Goal: Find contact information: Find contact information

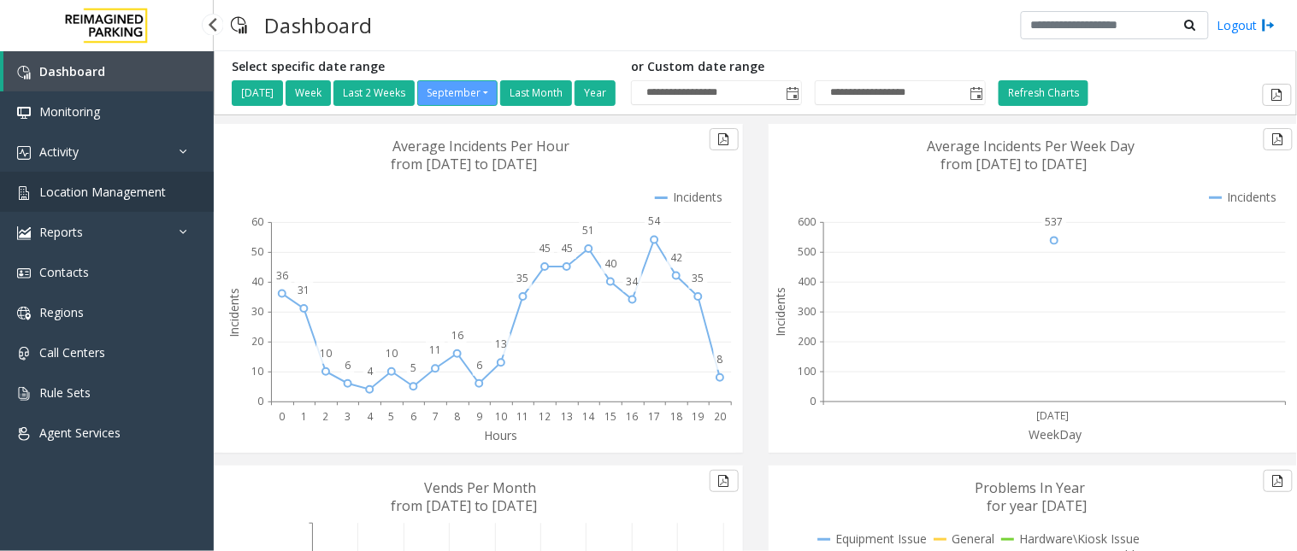
drag, startPoint x: 0, startPoint y: 0, endPoint x: 108, endPoint y: 180, distance: 210.1
click at [108, 180] on link "Location Management" at bounding box center [107, 192] width 214 height 40
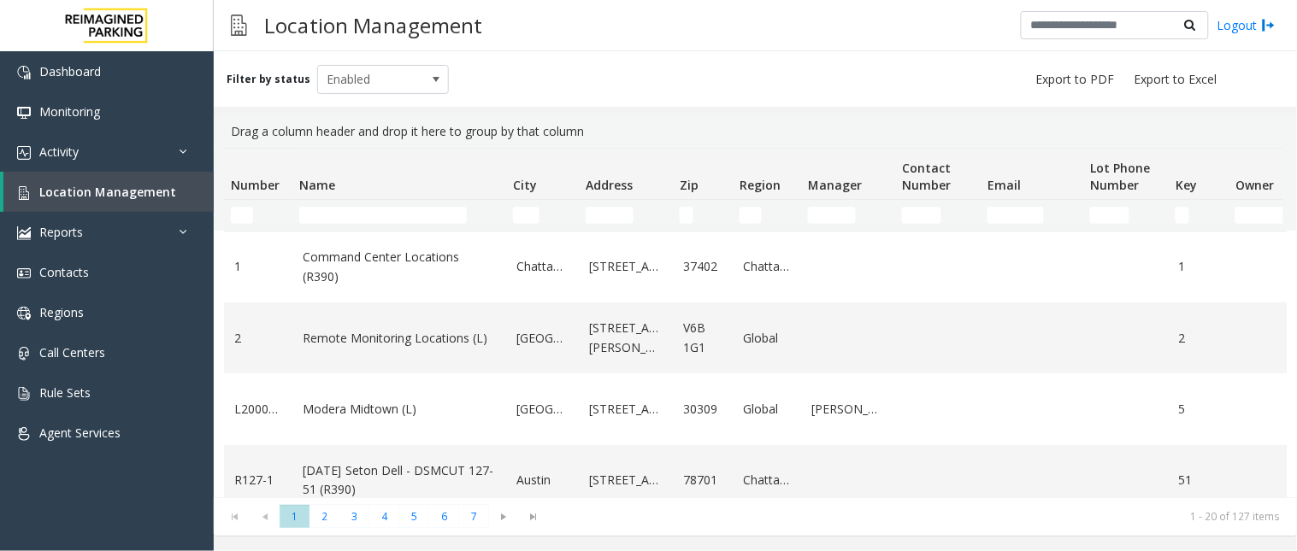
click at [346, 205] on td "Name Filter" at bounding box center [399, 215] width 214 height 31
click at [343, 207] on input "Name Filter" at bounding box center [383, 215] width 168 height 17
click at [333, 215] on input "Name Filter" at bounding box center [383, 215] width 168 height 17
click at [422, 211] on input "Name Filter" at bounding box center [383, 215] width 168 height 17
click at [422, 210] on input "Name Filter" at bounding box center [383, 215] width 168 height 17
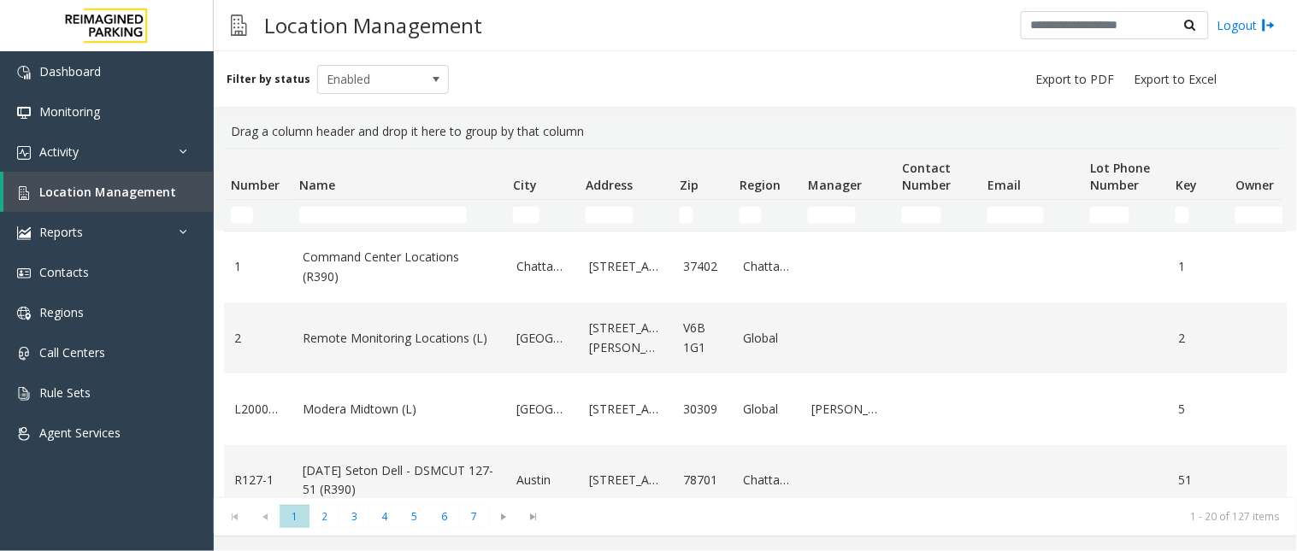
click at [378, 201] on td "Name Filter" at bounding box center [399, 215] width 214 height 31
click at [371, 203] on td "Name Filter" at bounding box center [399, 215] width 214 height 31
click at [339, 211] on input "Name Filter" at bounding box center [383, 215] width 168 height 17
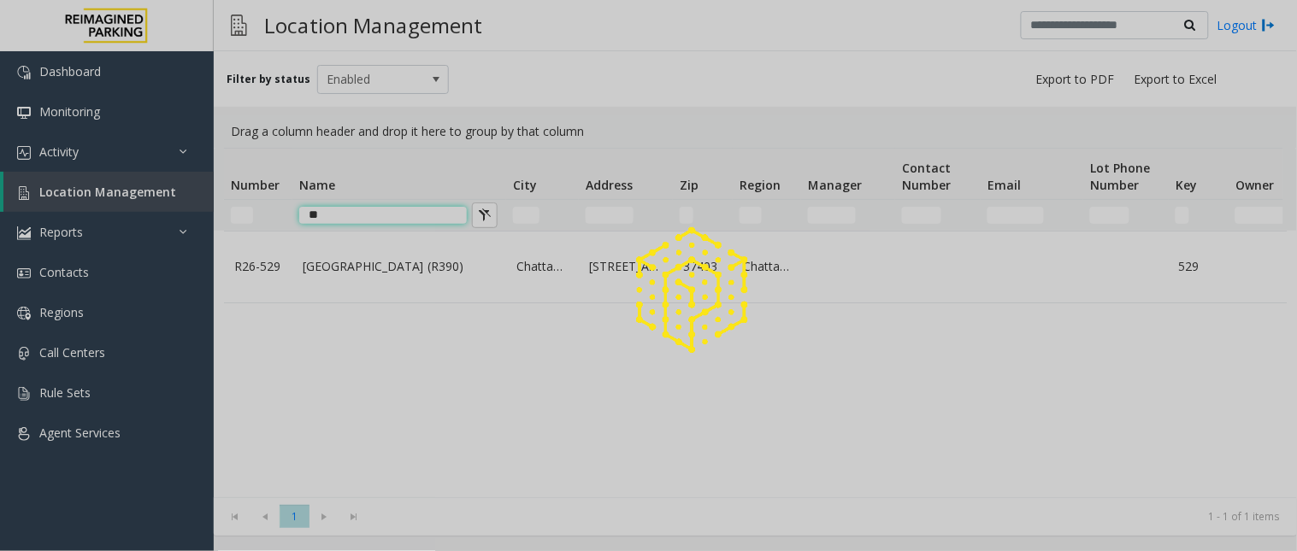
type input "*"
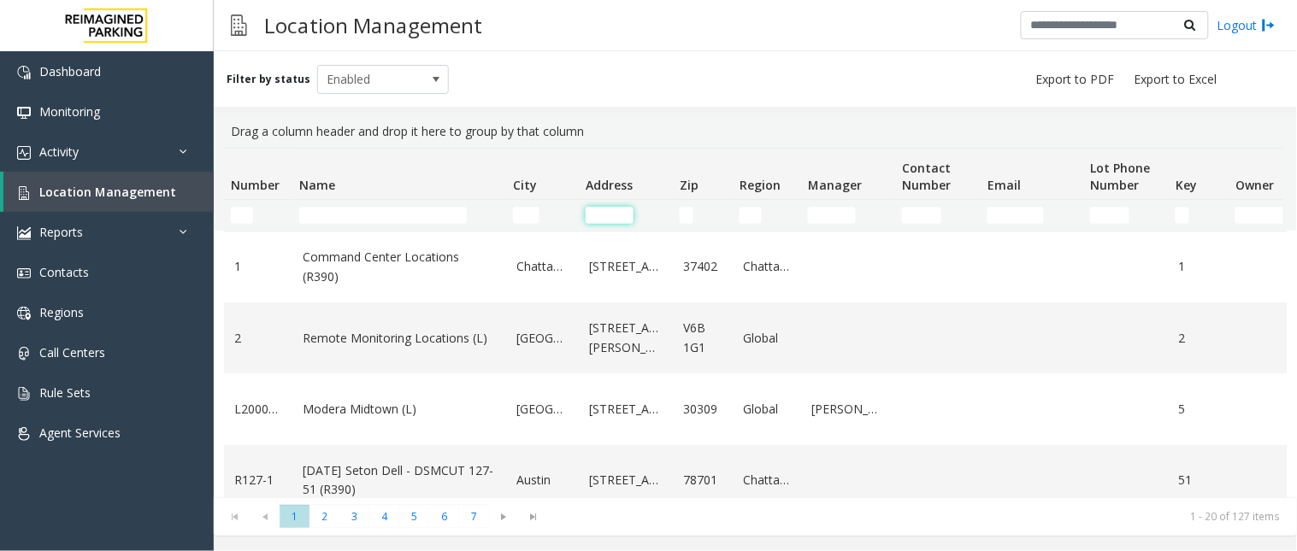
click at [615, 219] on input "Address Filter" at bounding box center [610, 215] width 48 height 17
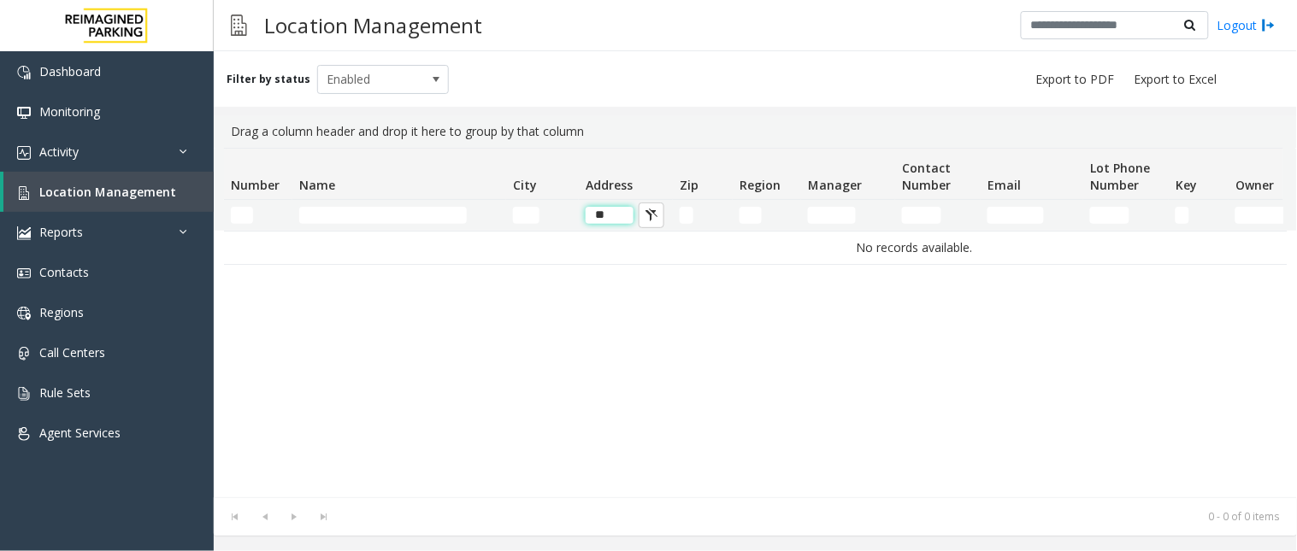
type input "*"
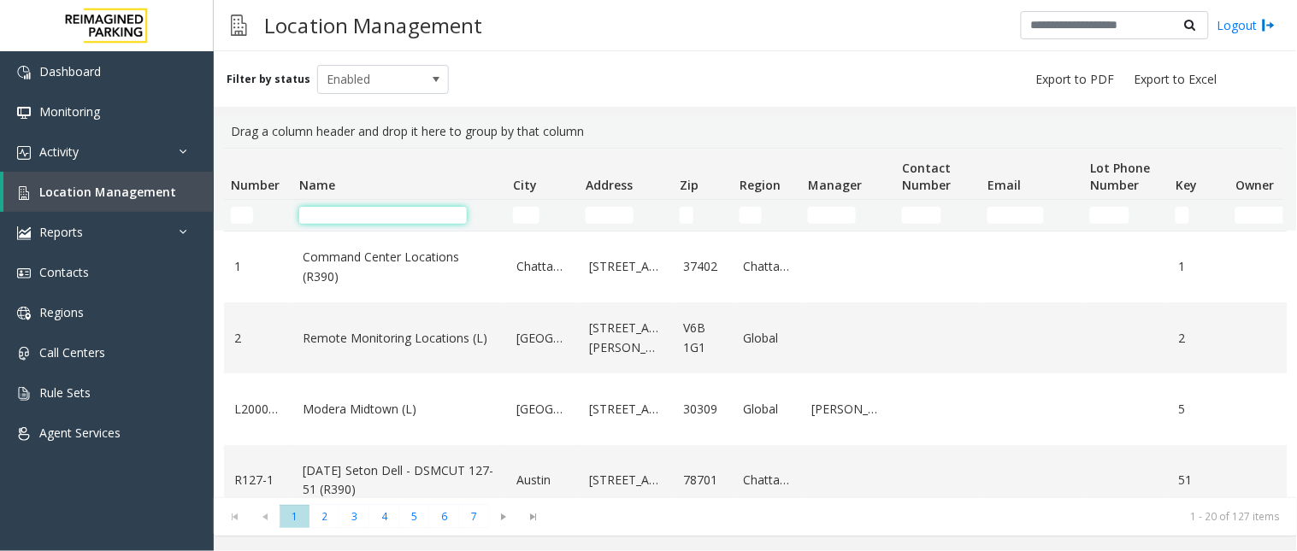
click at [314, 212] on input "Name Filter" at bounding box center [383, 215] width 168 height 17
click at [336, 215] on input "Name Filter" at bounding box center [383, 215] width 168 height 17
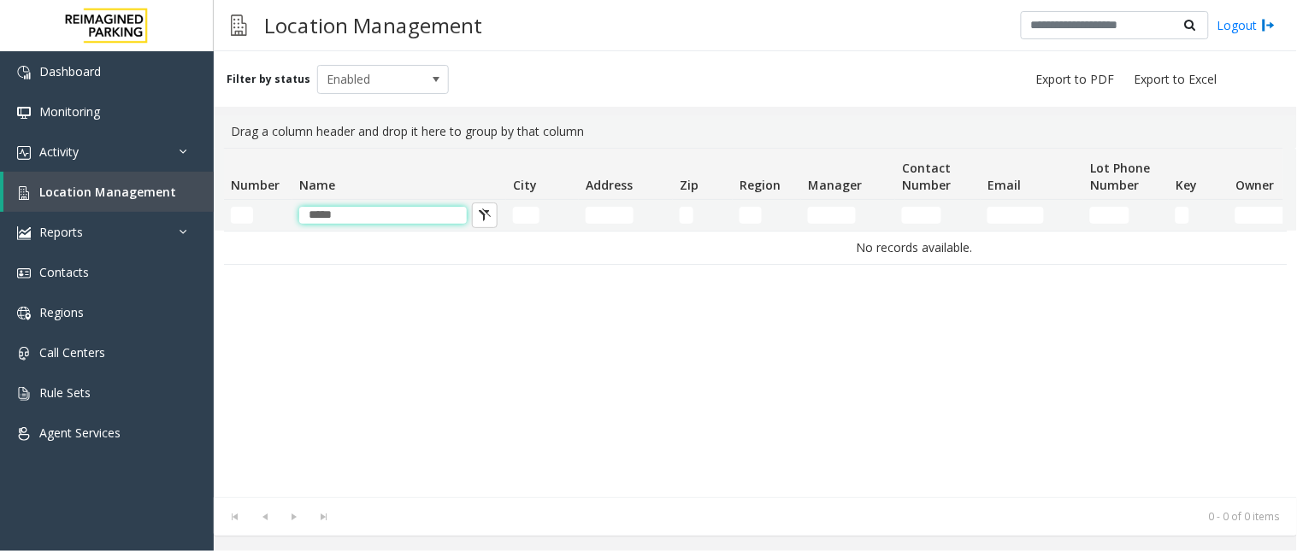
type input "*****"
drag, startPoint x: 371, startPoint y: 217, endPoint x: 287, endPoint y: 212, distance: 83.9
click at [287, 212] on tr "*****" at bounding box center [914, 215] width 1381 height 31
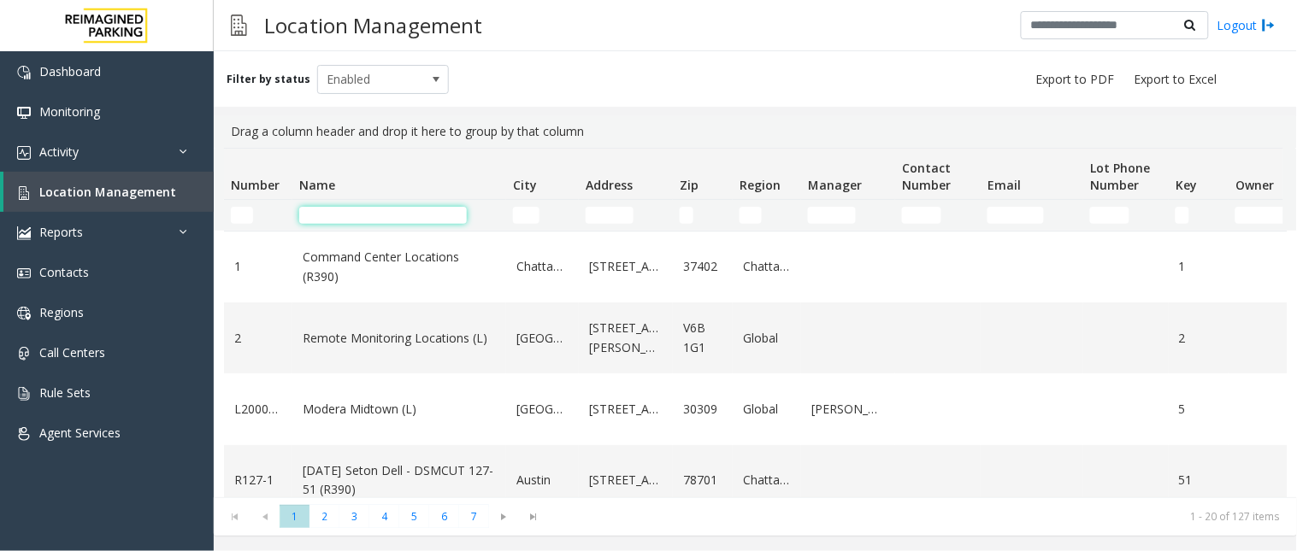
click at [390, 212] on input "Name Filter" at bounding box center [383, 215] width 168 height 17
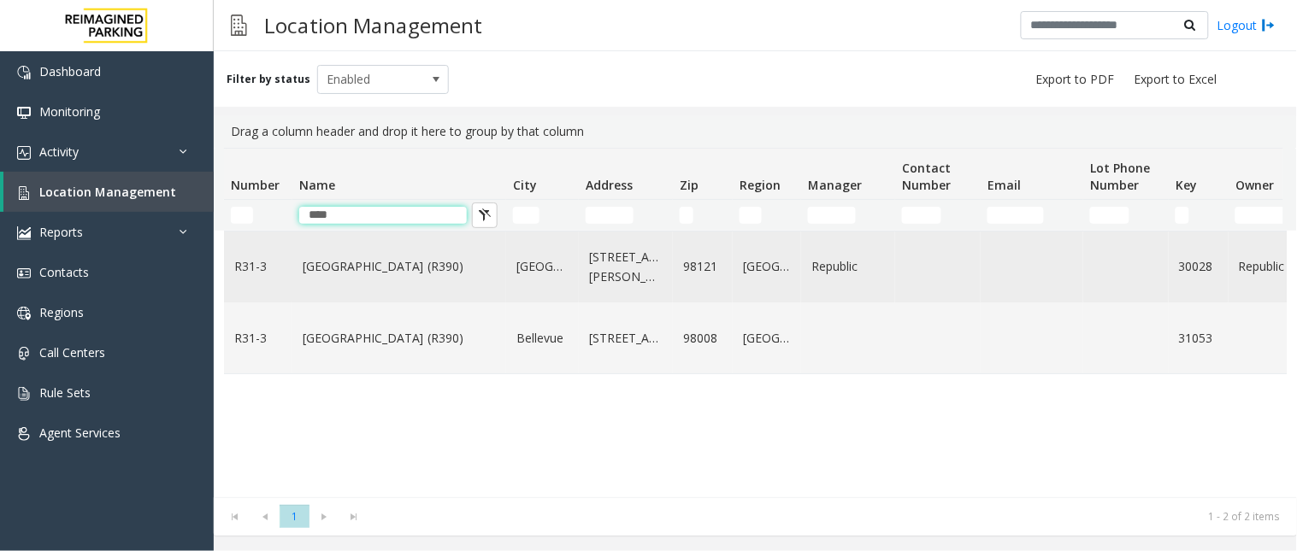
type input "****"
click at [361, 268] on link "Bell Street Garage (R390)" at bounding box center [399, 266] width 193 height 19
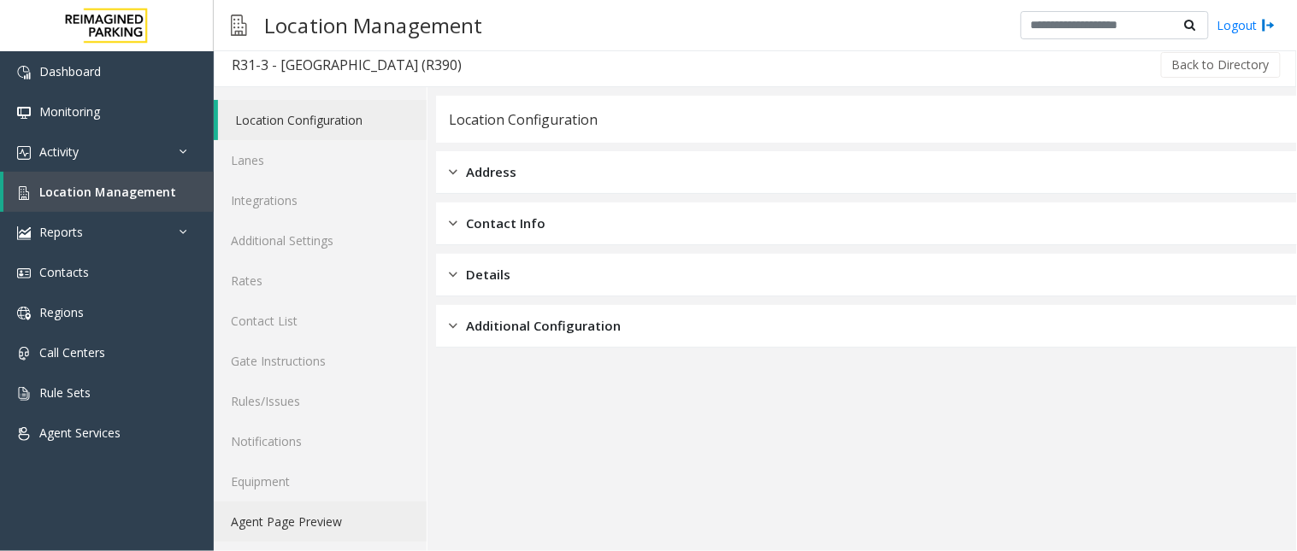
scroll to position [11, 0]
click at [287, 515] on link "Agent Page Preview" at bounding box center [320, 519] width 213 height 40
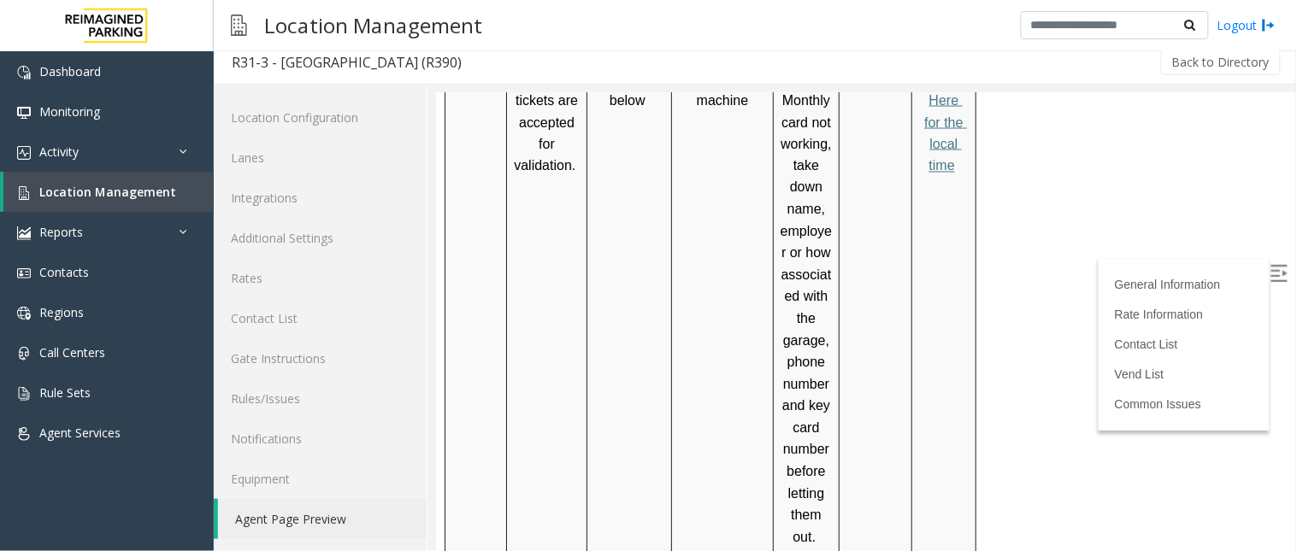
scroll to position [474, 0]
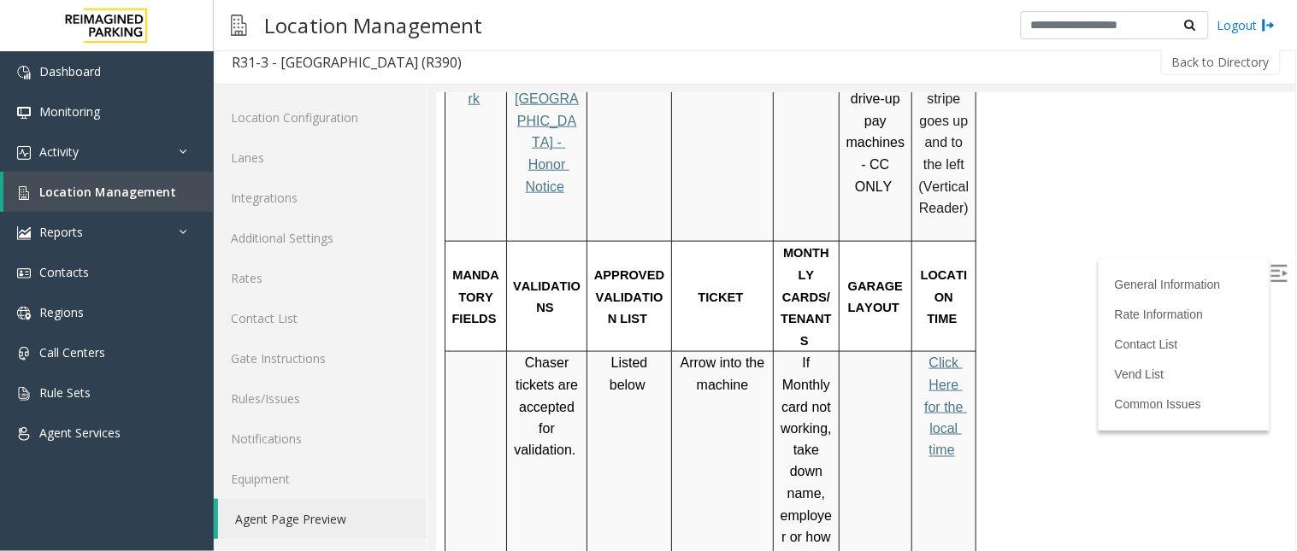
click at [954, 355] on span "Click Here for the local time" at bounding box center [944, 406] width 43 height 102
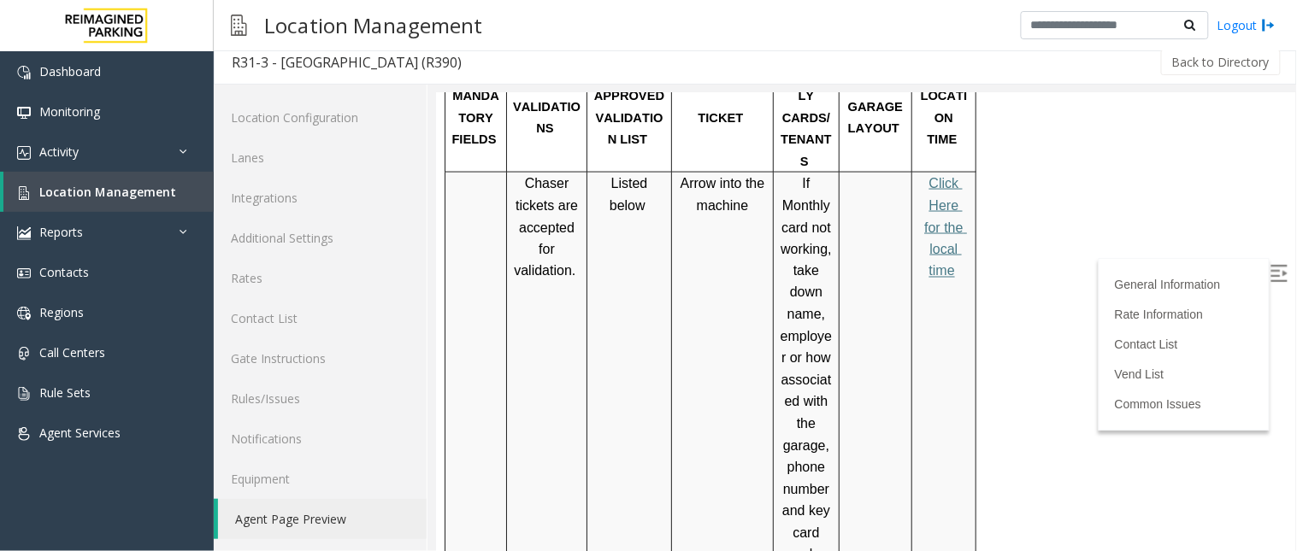
scroll to position [664, 0]
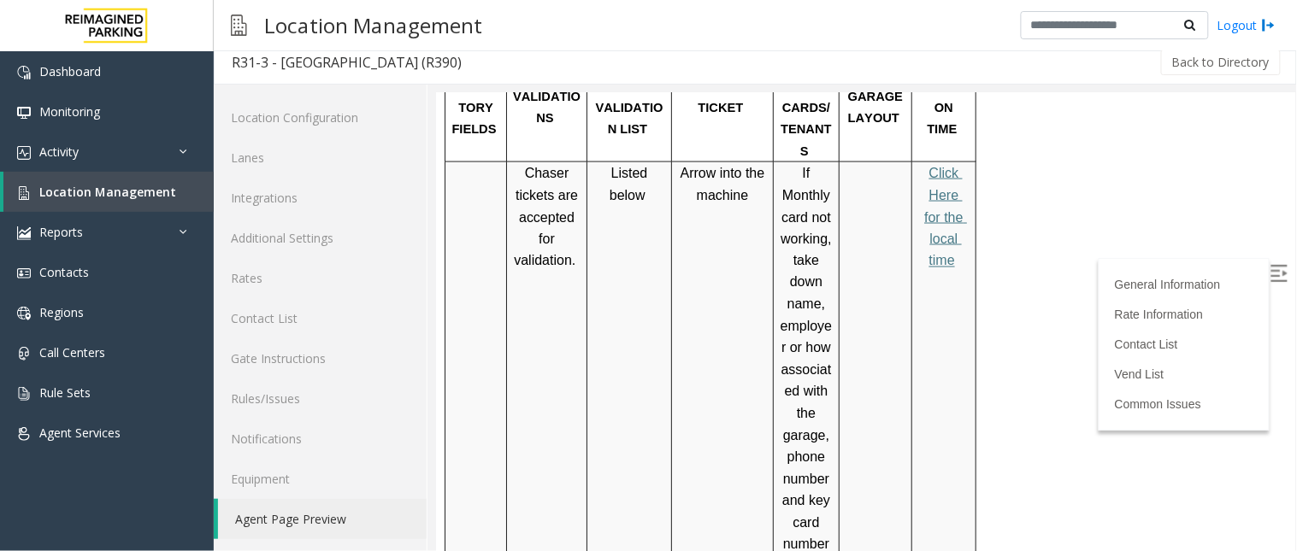
click at [946, 178] on span "Click Here for the local time" at bounding box center [944, 216] width 43 height 102
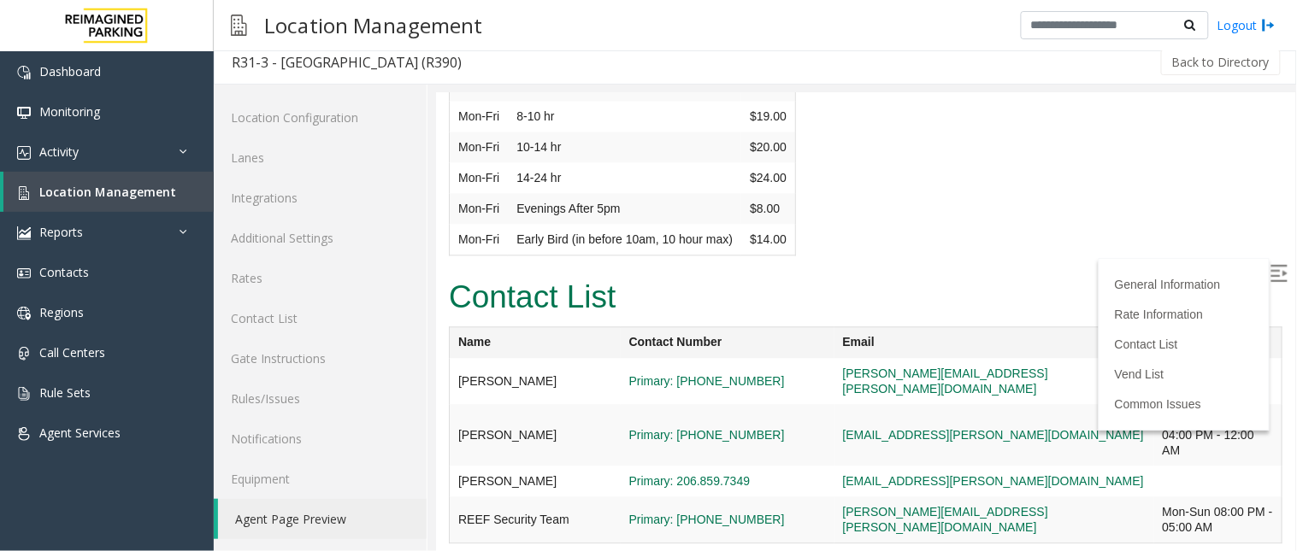
scroll to position [4274, 0]
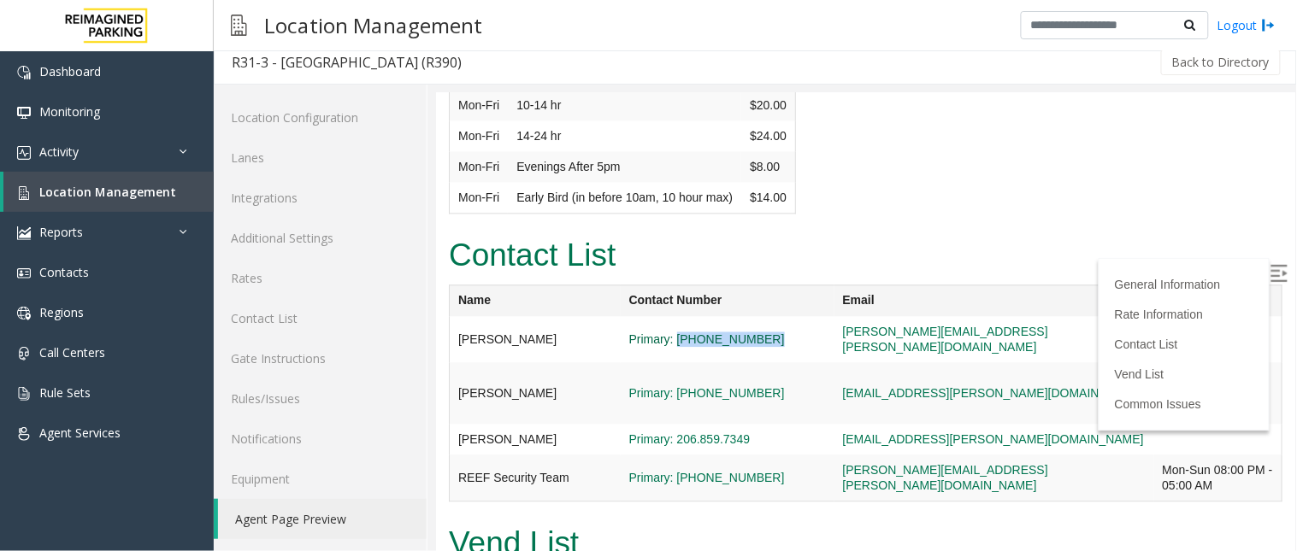
drag, startPoint x: 763, startPoint y: 225, endPoint x: 675, endPoint y: 230, distance: 88.2
click at [675, 331] on span "Primary: [PHONE_NUMBER]" at bounding box center [726, 338] width 197 height 15
copy link "(206) 549-2823"
drag, startPoint x: 758, startPoint y: 279, endPoint x: 678, endPoint y: 289, distance: 81.0
click at [678, 385] on span "Primary: [PHONE_NUMBER]" at bounding box center [726, 392] width 197 height 15
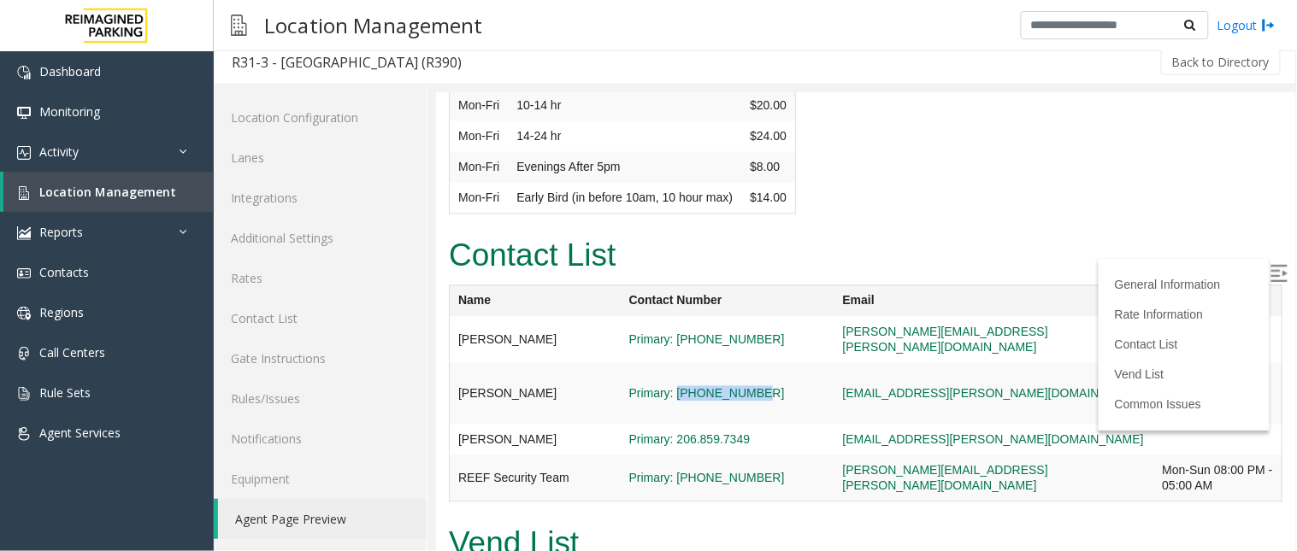
copy link "206-591-9029"
drag, startPoint x: 757, startPoint y: 369, endPoint x: 678, endPoint y: 368, distance: 79.5
click at [678, 469] on span "Primary: [PHONE_NUMBER]" at bounding box center [726, 476] width 197 height 15
copy link "206-888-7184"
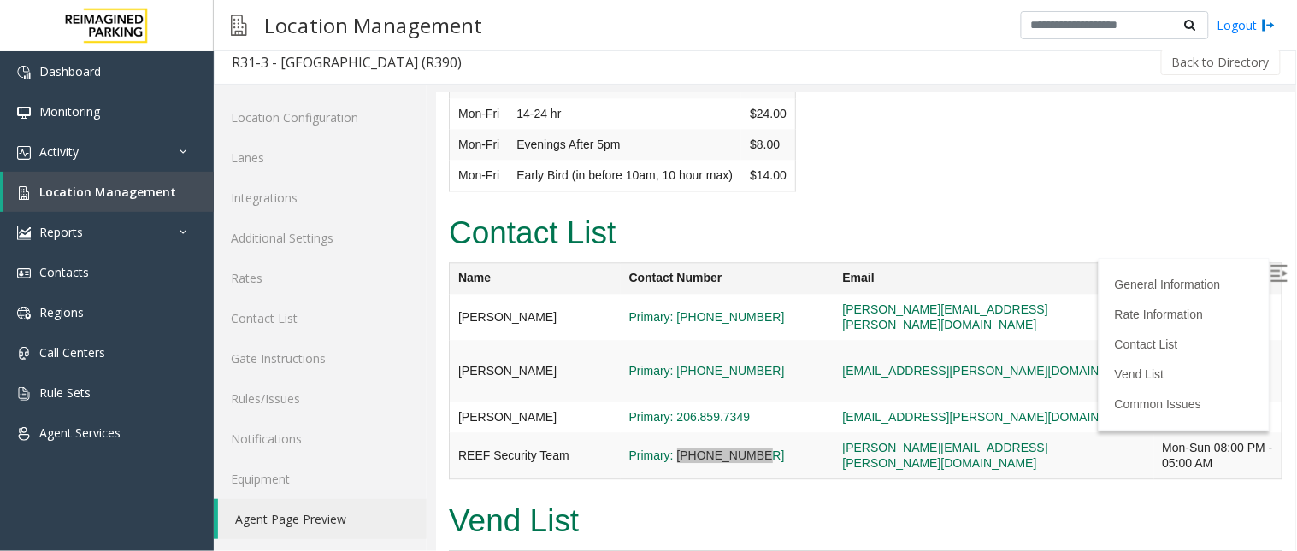
scroll to position [4369, 0]
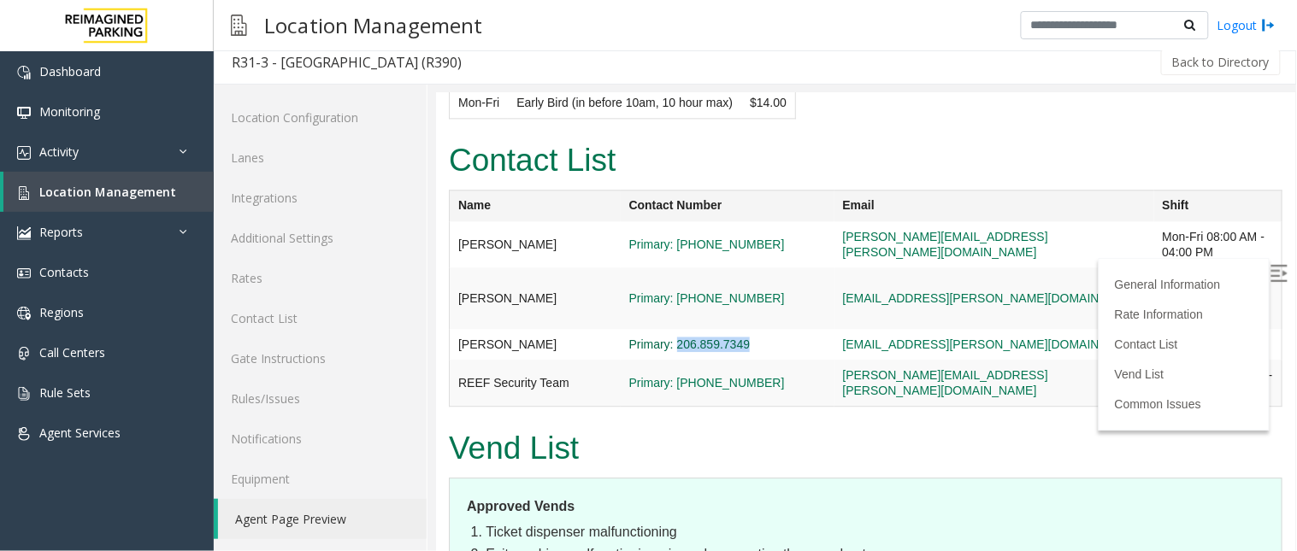
drag, startPoint x: 756, startPoint y: 230, endPoint x: 674, endPoint y: 233, distance: 81.3
click at [674, 336] on span "Primary: 206.859.7349" at bounding box center [726, 343] width 197 height 15
copy link "206.859.7349"
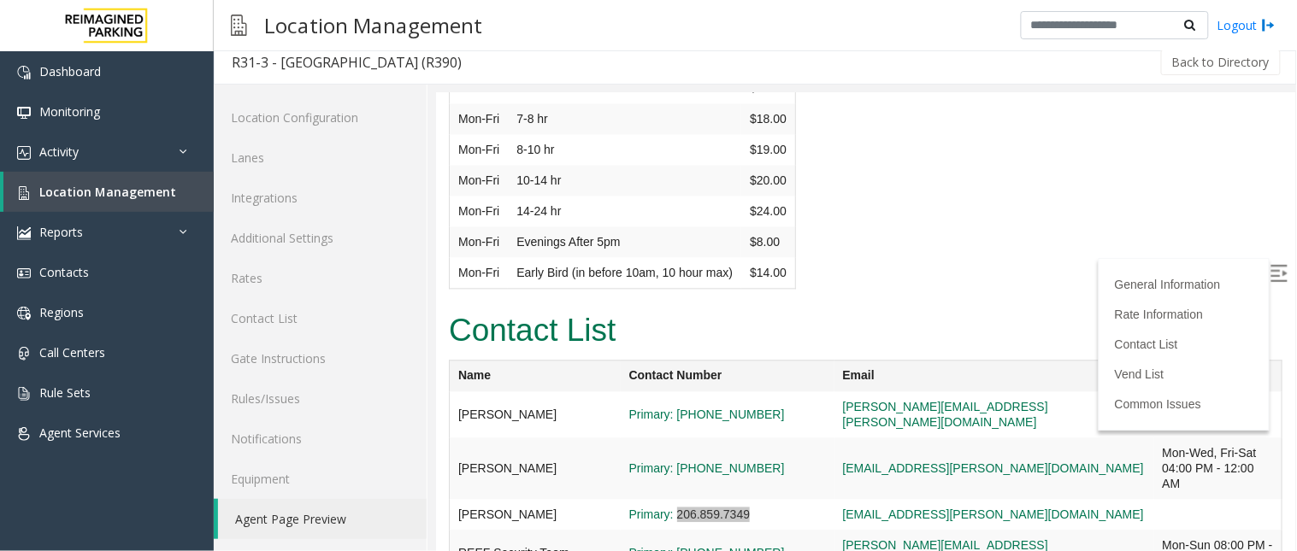
scroll to position [4178, 0]
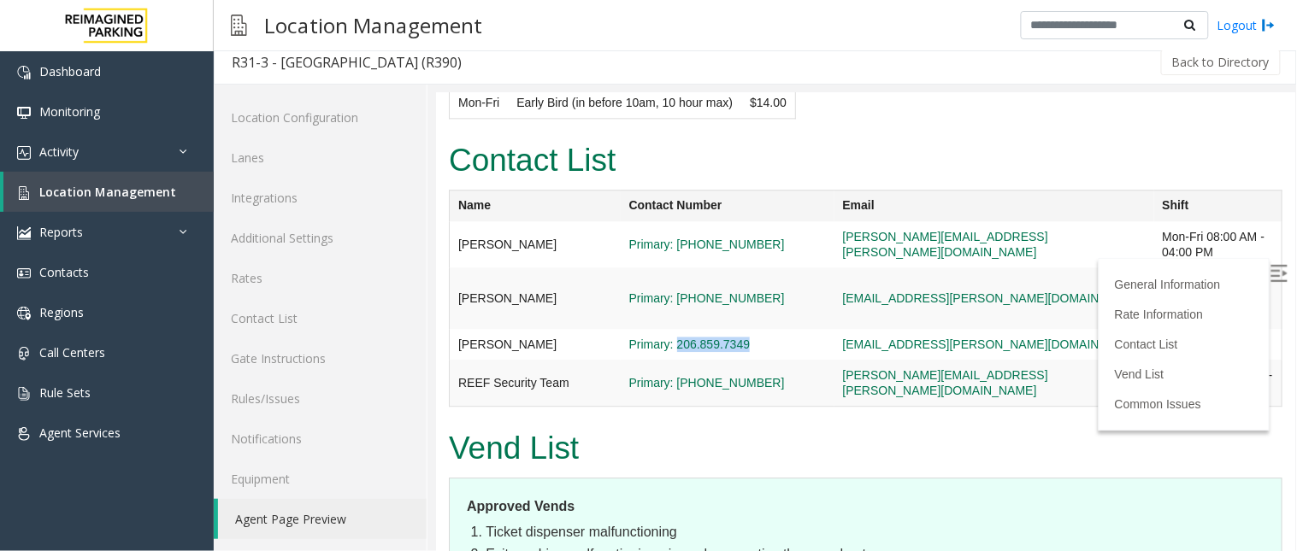
scroll to position [4464, 0]
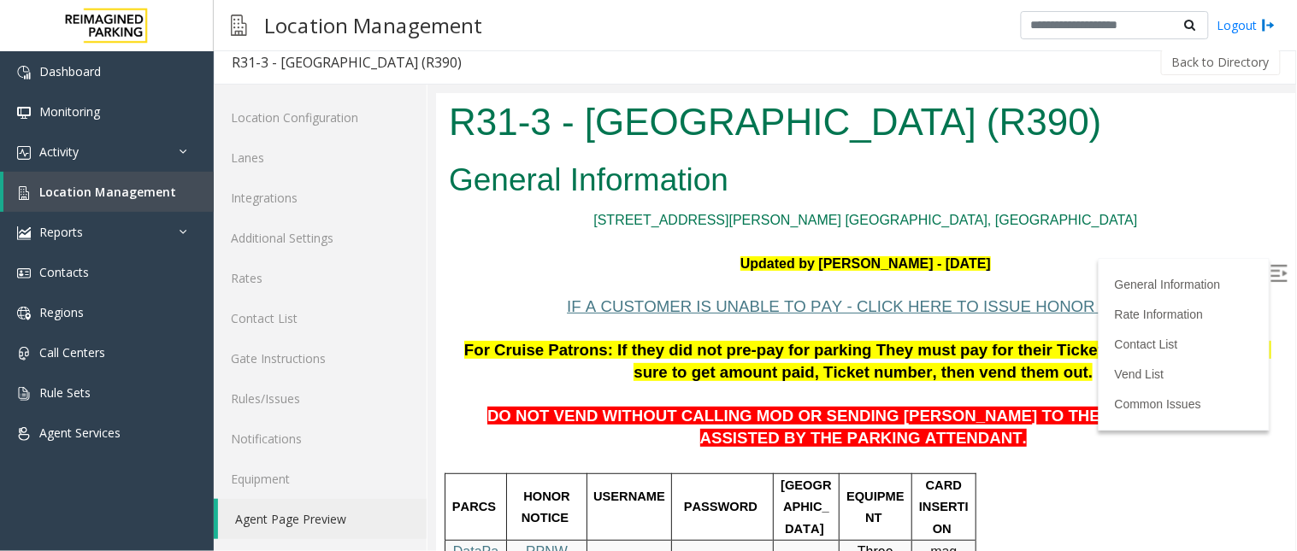
click at [1105, 144] on h1 "R31-3 - [GEOGRAPHIC_DATA] (R390)" at bounding box center [864, 121] width 833 height 53
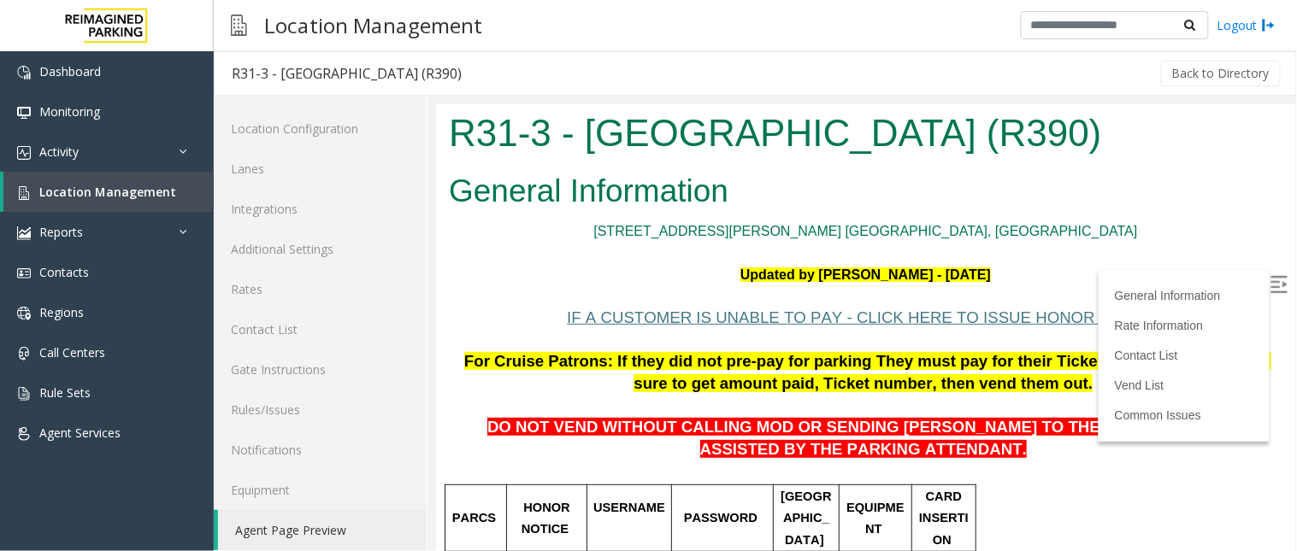
click at [1066, 168] on h2 "General Information" at bounding box center [864, 190] width 833 height 44
click at [97, 181] on link "Location Management" at bounding box center [108, 192] width 210 height 40
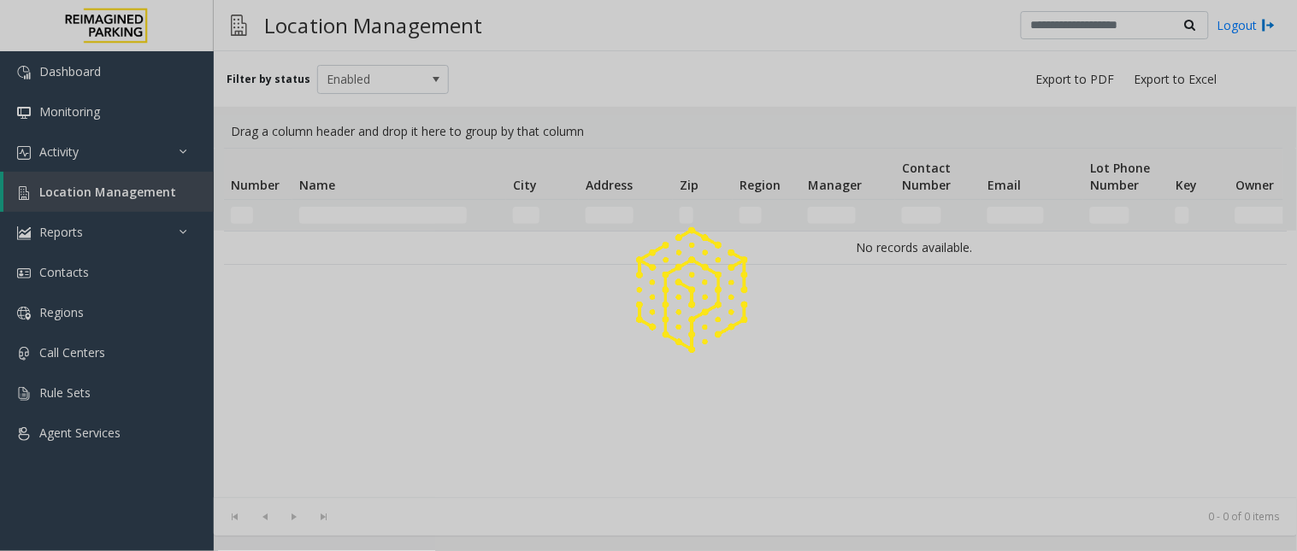
click at [369, 217] on div at bounding box center [648, 275] width 1297 height 551
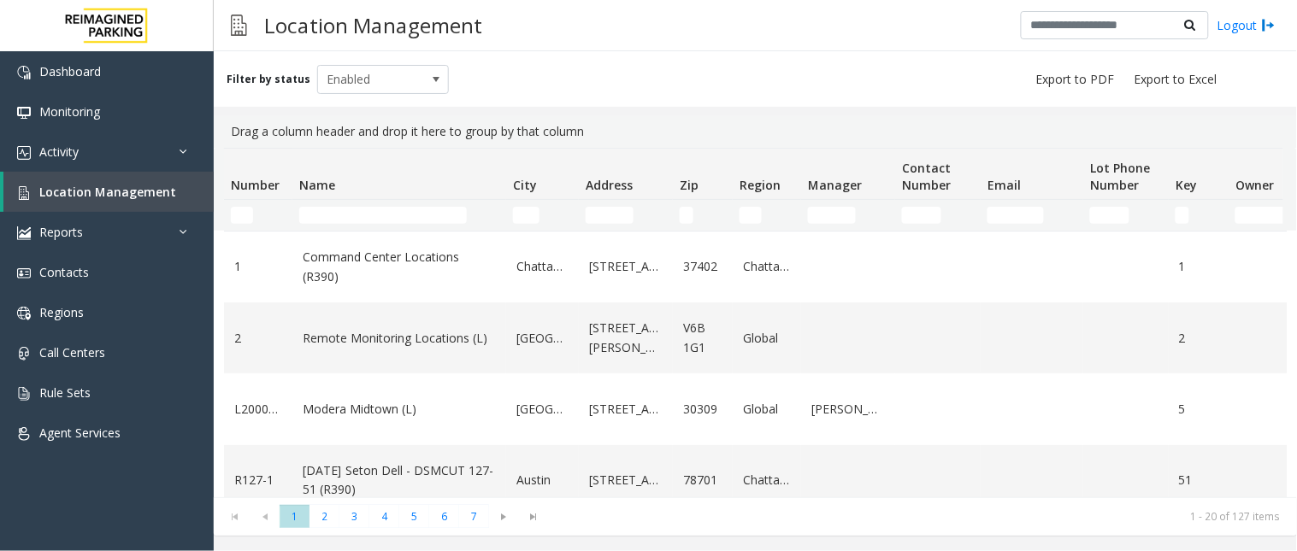
click at [362, 202] on td "Name Filter" at bounding box center [399, 215] width 214 height 31
